Goal: Check status

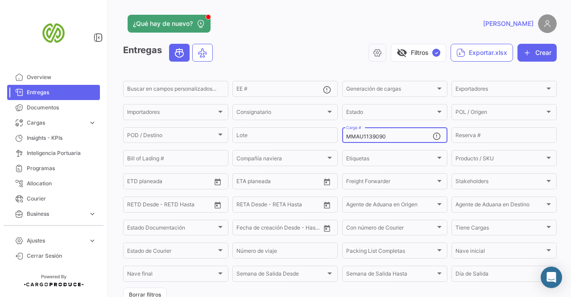
scroll to position [109, 0]
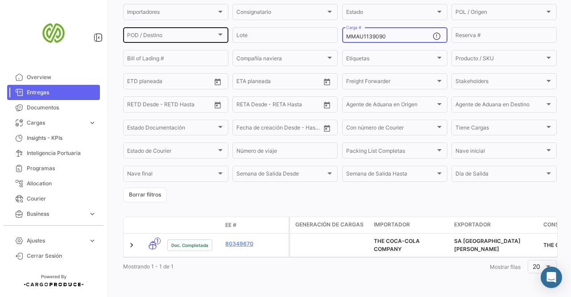
drag, startPoint x: 399, startPoint y: 28, endPoint x: 199, endPoint y: 26, distance: 199.8
click at [0, 0] on div "Buscar en campos personalizados... EE # Generación de cargas Generación de carg…" at bounding box center [0, 0] width 0 height 0
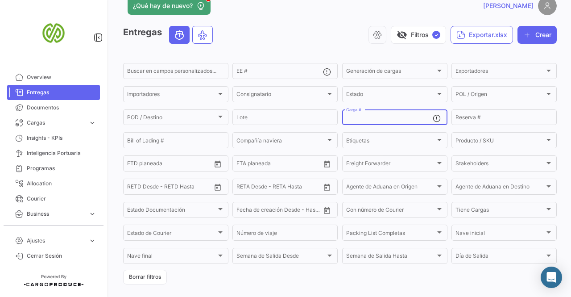
scroll to position [0, 0]
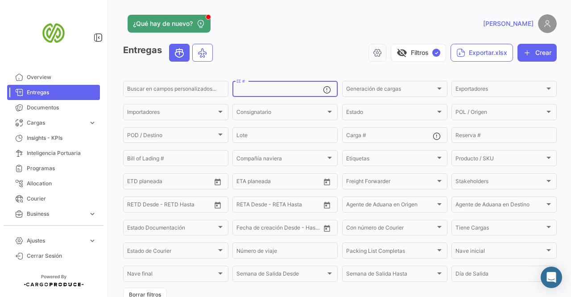
click at [273, 92] on input "EE #" at bounding box center [279, 90] width 87 height 6
paste input "80371303"
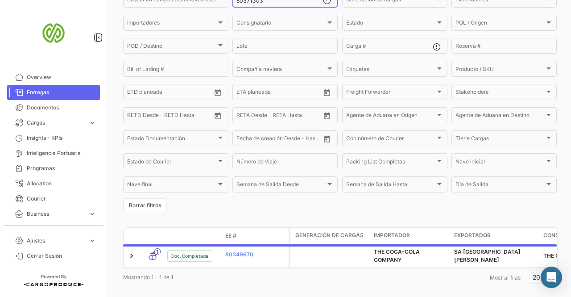
scroll to position [109, 0]
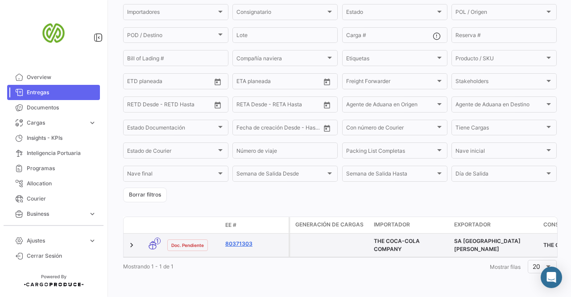
type input "80371303"
click at [242, 239] on link "80371303" at bounding box center [255, 243] width 60 height 8
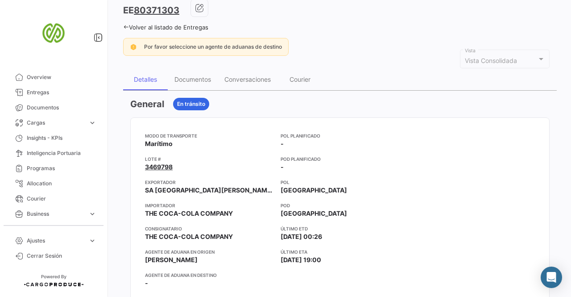
scroll to position [89, 0]
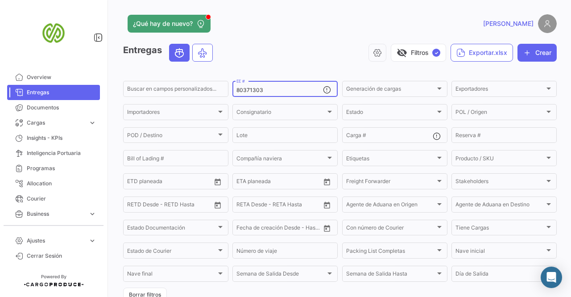
drag, startPoint x: 296, startPoint y: 93, endPoint x: 132, endPoint y: 102, distance: 163.9
click at [132, 102] on form "Buscar en campos personalizados... 80371303 EE # Generación de cargas Generació…" at bounding box center [339, 190] width 433 height 223
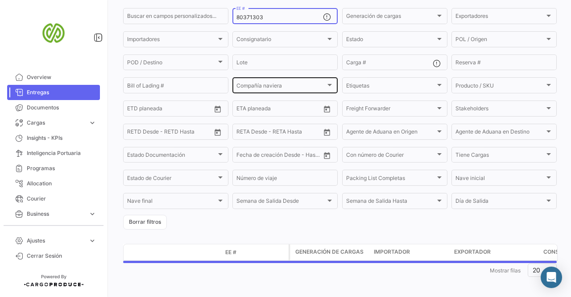
scroll to position [78, 0]
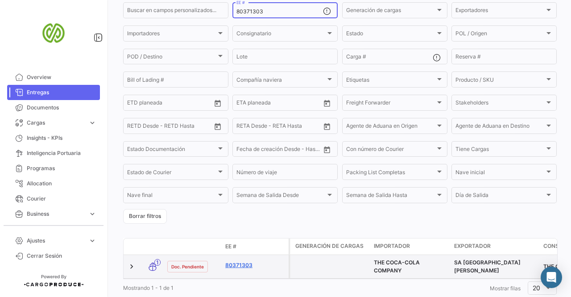
click at [247, 266] on link "80371303" at bounding box center [255, 265] width 60 height 8
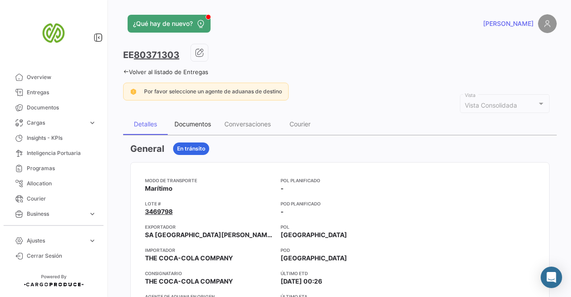
click at [198, 118] on div "Documentos" at bounding box center [193, 123] width 50 height 21
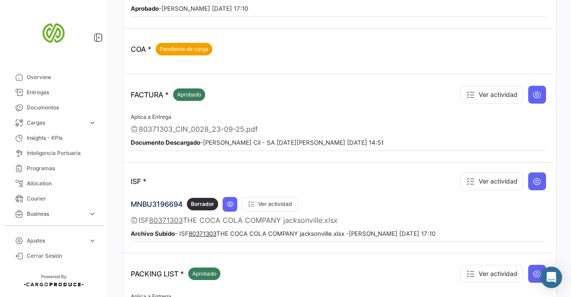
scroll to position [306, 0]
